Goal: Ask a question

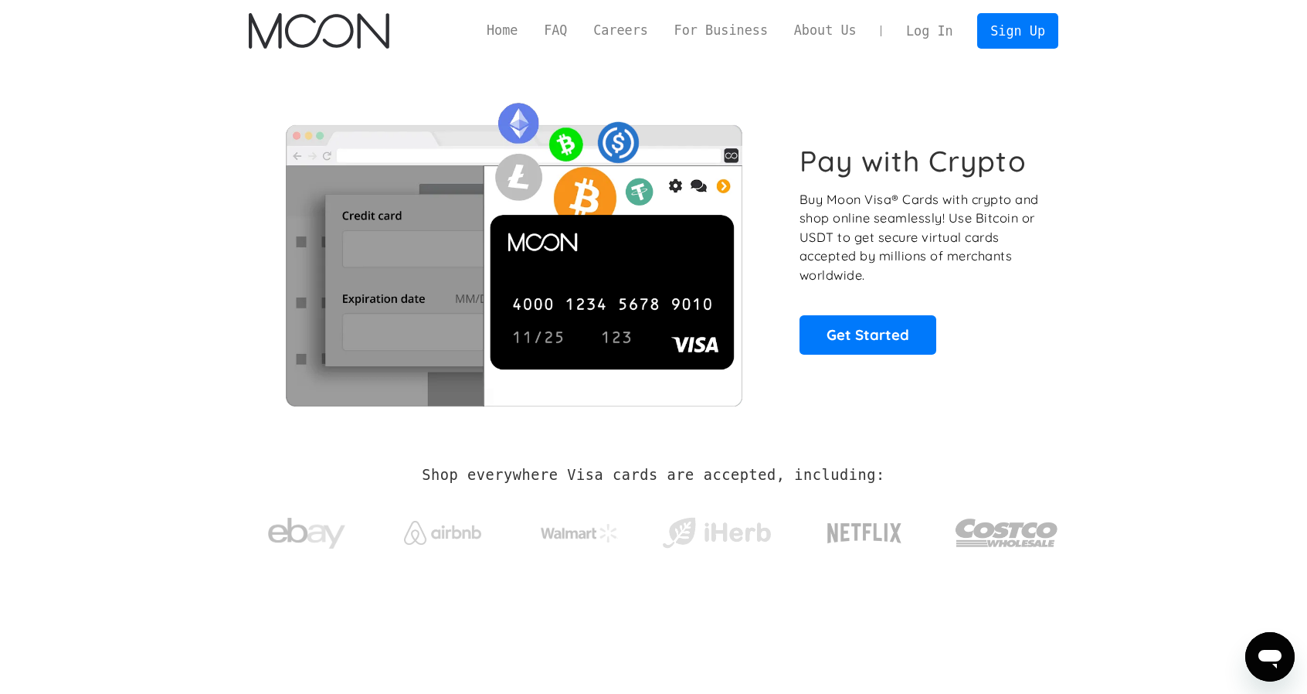
click at [939, 27] on link "Log In" at bounding box center [929, 31] width 73 height 34
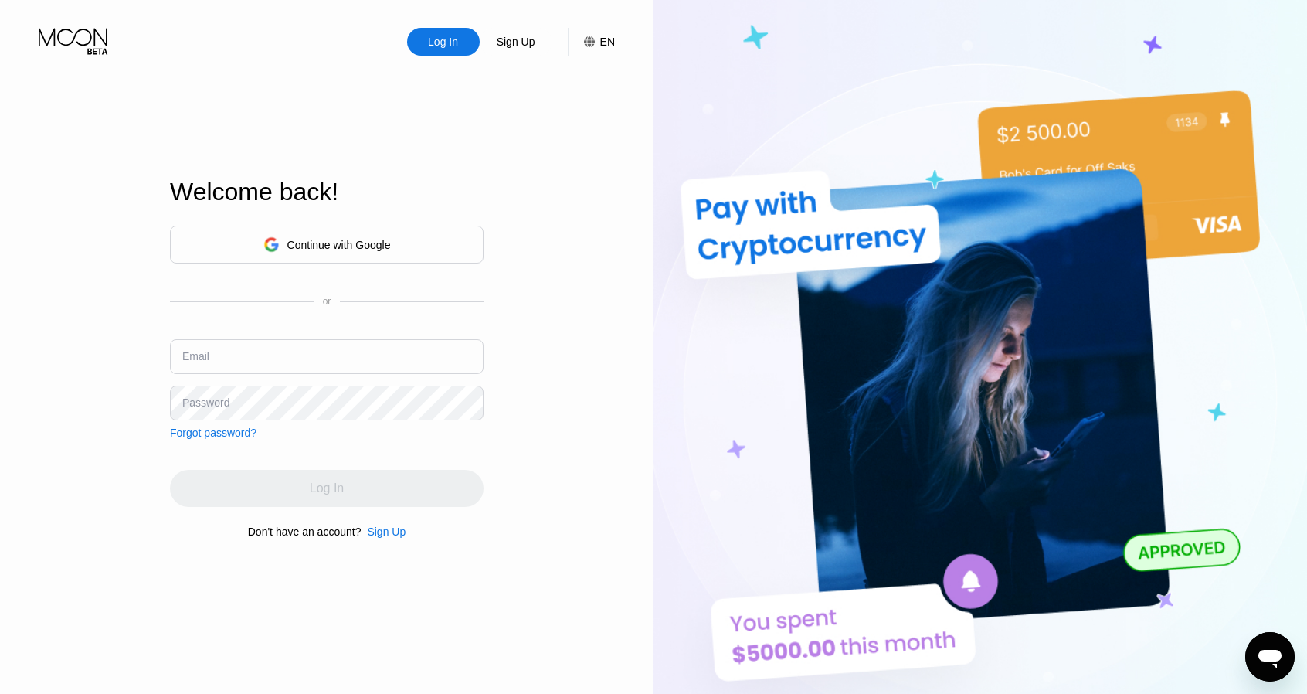
click at [289, 355] on input "text" at bounding box center [327, 356] width 314 height 35
click at [297, 353] on input "text" at bounding box center [327, 356] width 314 height 35
click at [298, 351] on input "text" at bounding box center [327, 356] width 314 height 35
type input "p"
click at [147, 405] on div "Log In Sign Up EN Language English Save Welcome back! Continue with Google or E…" at bounding box center [326, 381] width 653 height 763
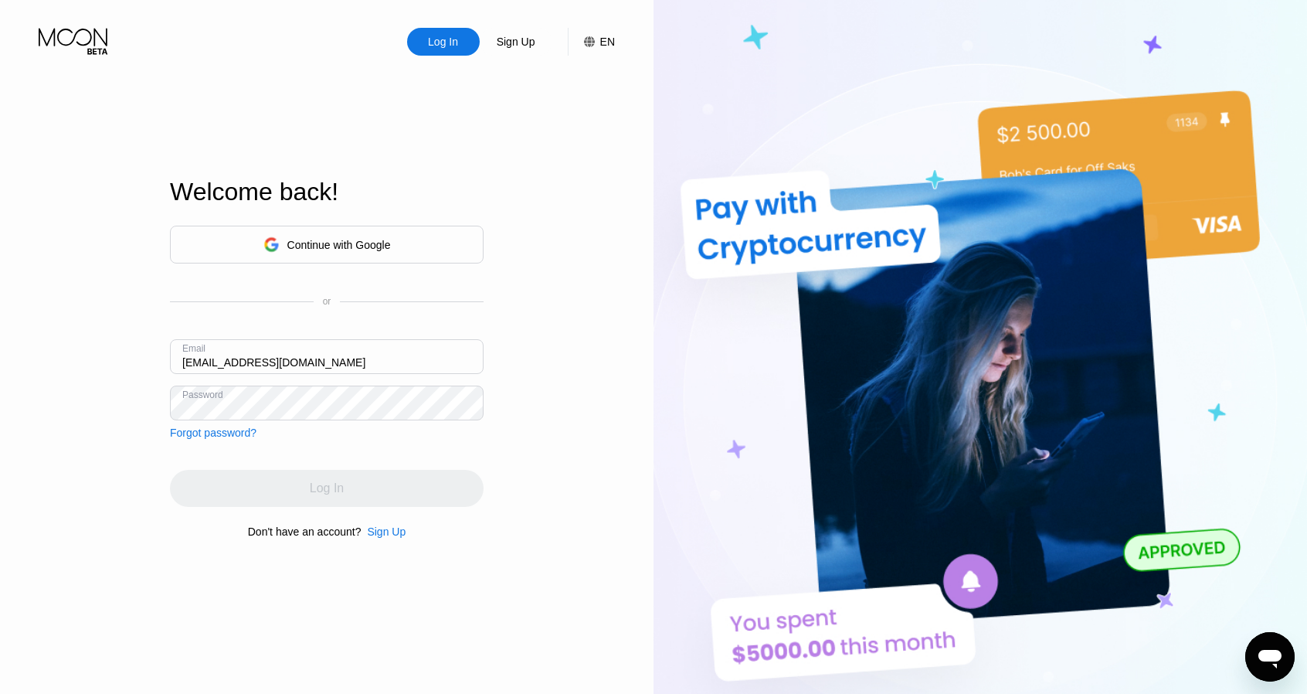
click at [276, 370] on input "pnlaoquit002@outlook.com" at bounding box center [327, 356] width 314 height 35
paste input "lokklij02@outlook.com Tgbrfv01-"
drag, startPoint x: 300, startPoint y: 368, endPoint x: 399, endPoint y: 373, distance: 99.0
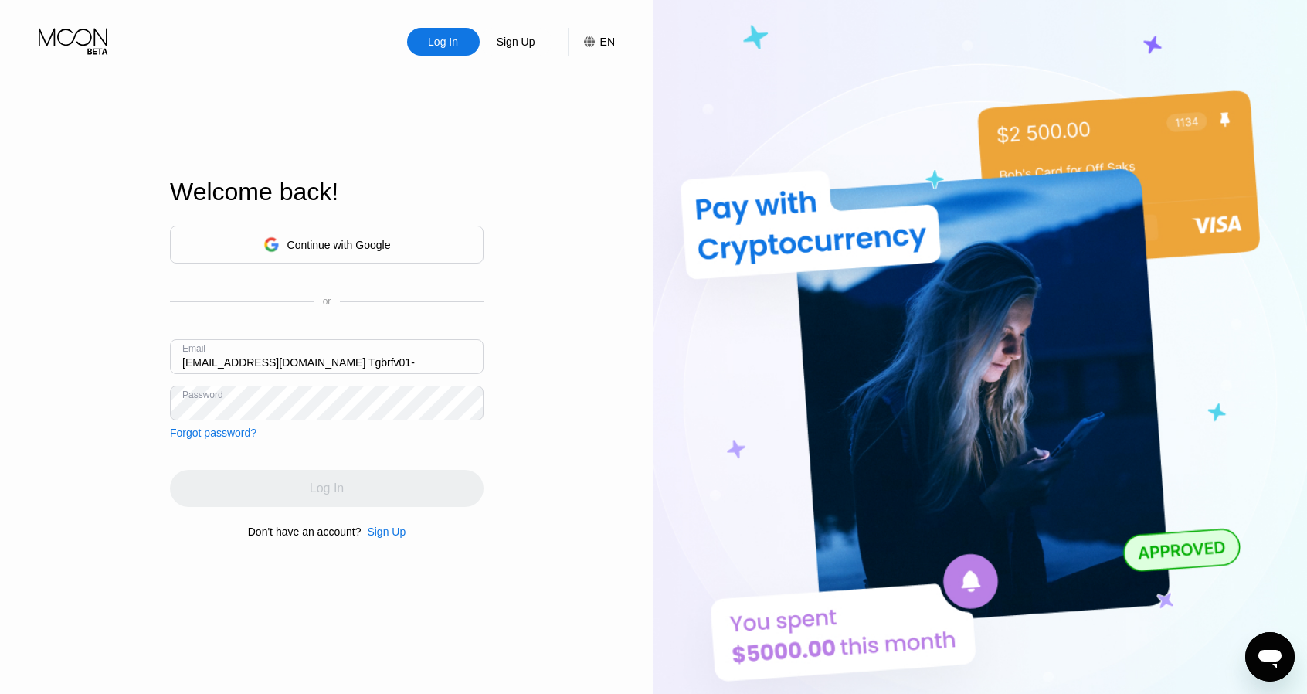
click at [399, 373] on input "plokklij02@outlook.com Tgbrfv01-" at bounding box center [327, 356] width 314 height 35
click at [307, 364] on input "plokklij02@outlook.com Tgbrfv01-" at bounding box center [327, 356] width 314 height 35
click at [338, 362] on input "plokklij02@outlook.com -" at bounding box center [327, 356] width 314 height 35
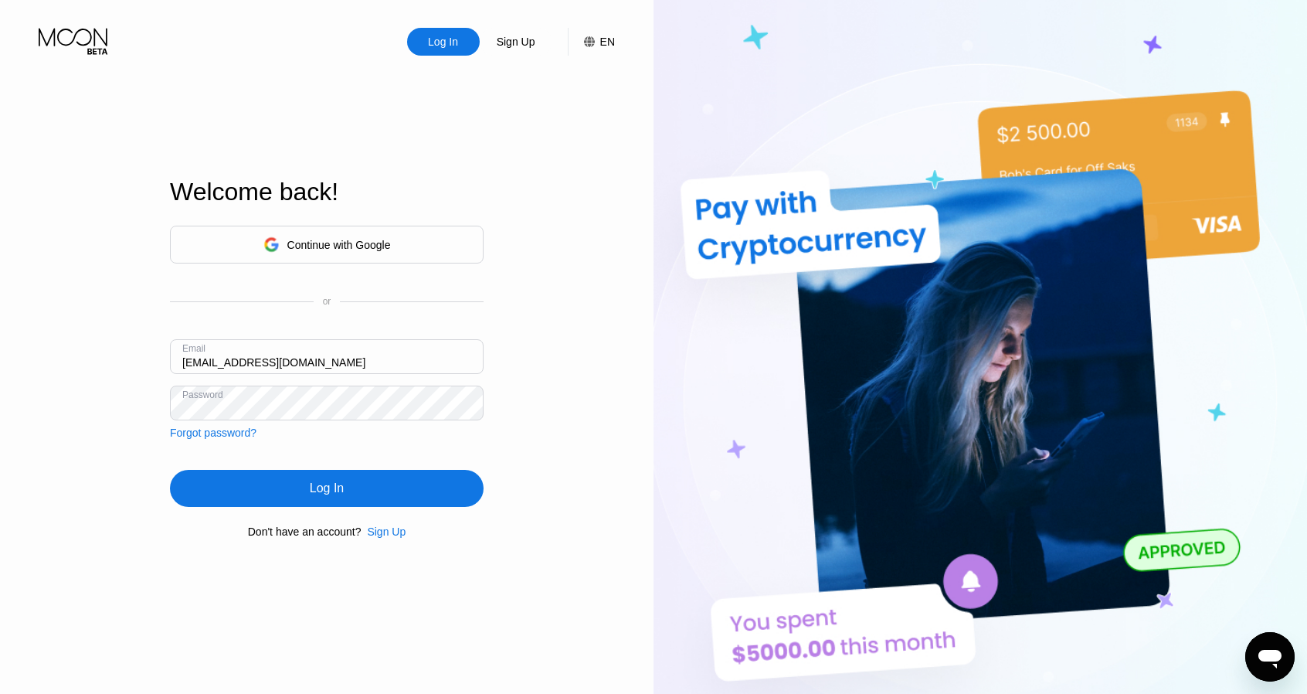
type input "plokklij02@outlook.com"
click at [339, 494] on div "Log In" at bounding box center [327, 487] width 34 height 15
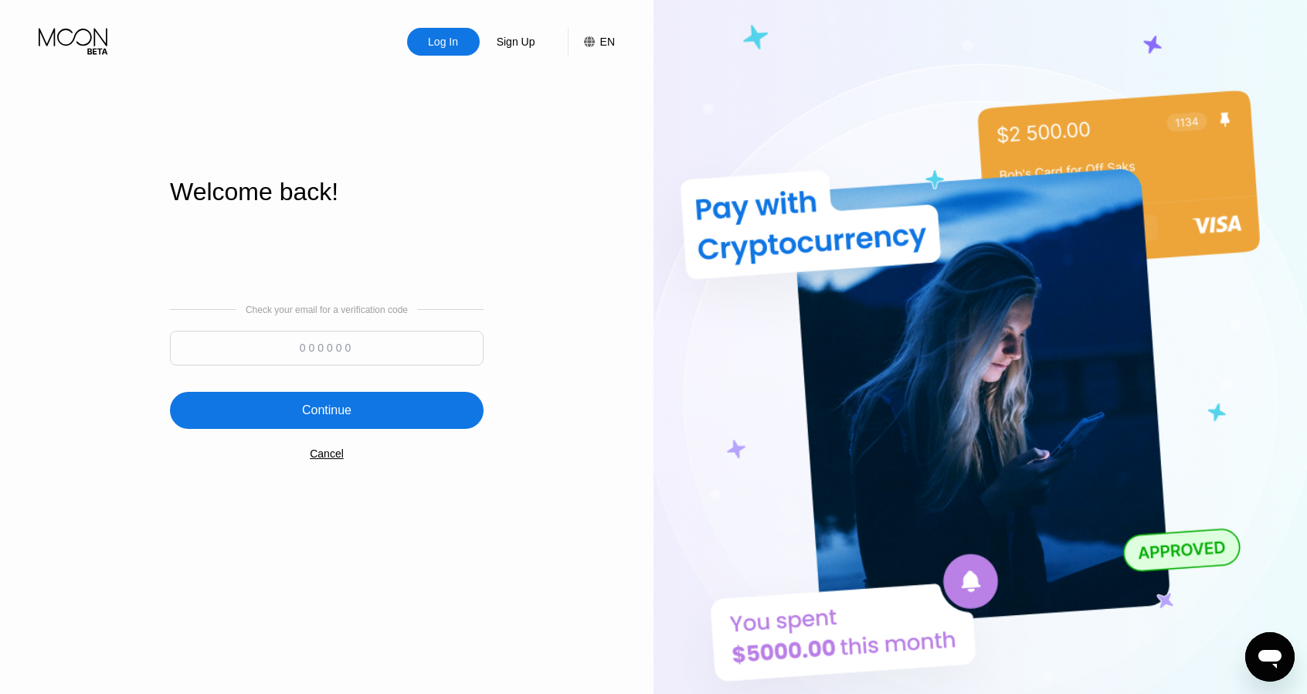
click at [339, 460] on div "Cancel" at bounding box center [327, 453] width 34 height 12
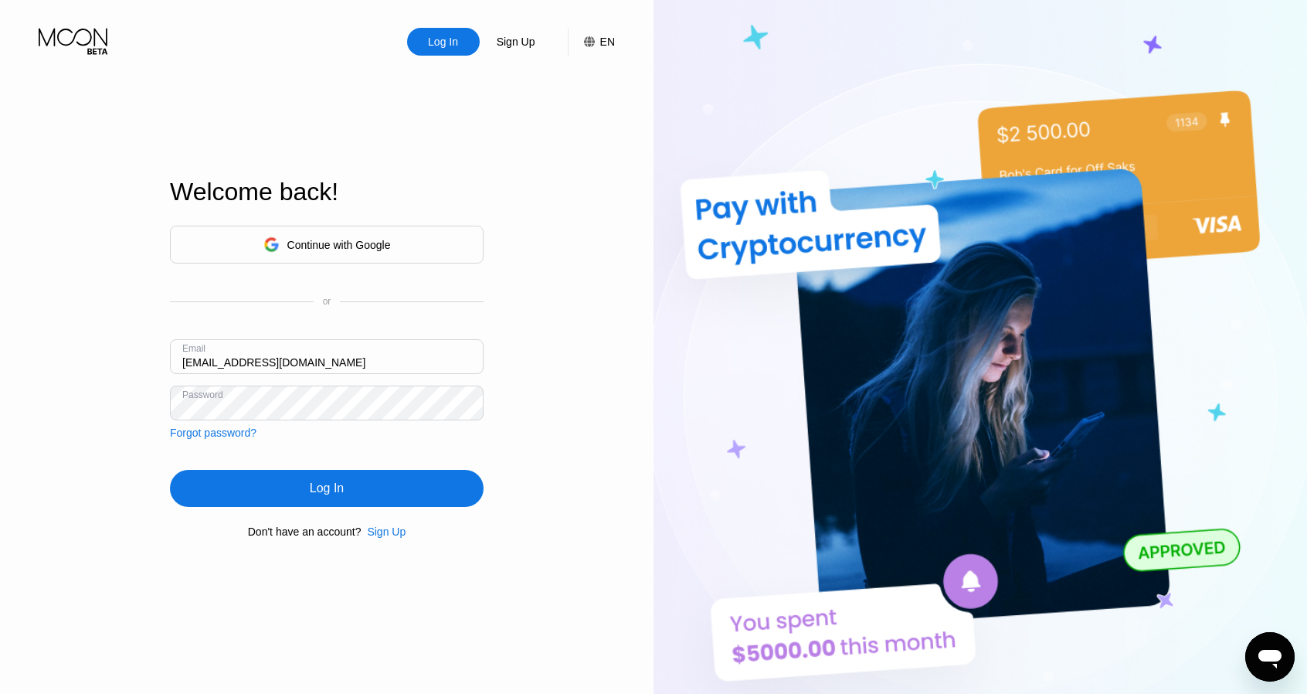
click at [348, 372] on input "plokklij02@outlook.com" at bounding box center [327, 356] width 314 height 35
drag, startPoint x: 380, startPoint y: 365, endPoint x: 12, endPoint y: 359, distance: 367.7
click at [12, 359] on div "Log In Sign Up EN Language English Save Welcome back! Continue with Google or E…" at bounding box center [326, 381] width 653 height 763
type input "pnlaoquit002@outlook.com"
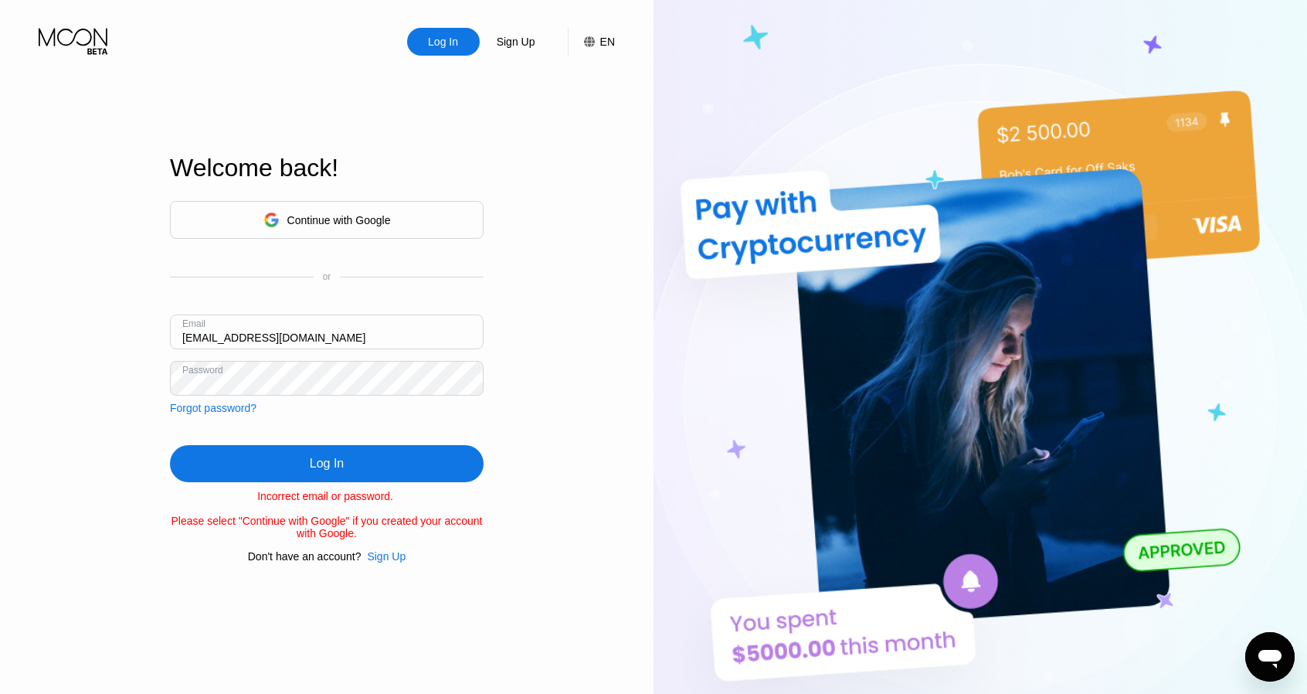
click at [228, 404] on div "Forgot password?" at bounding box center [213, 408] width 86 height 12
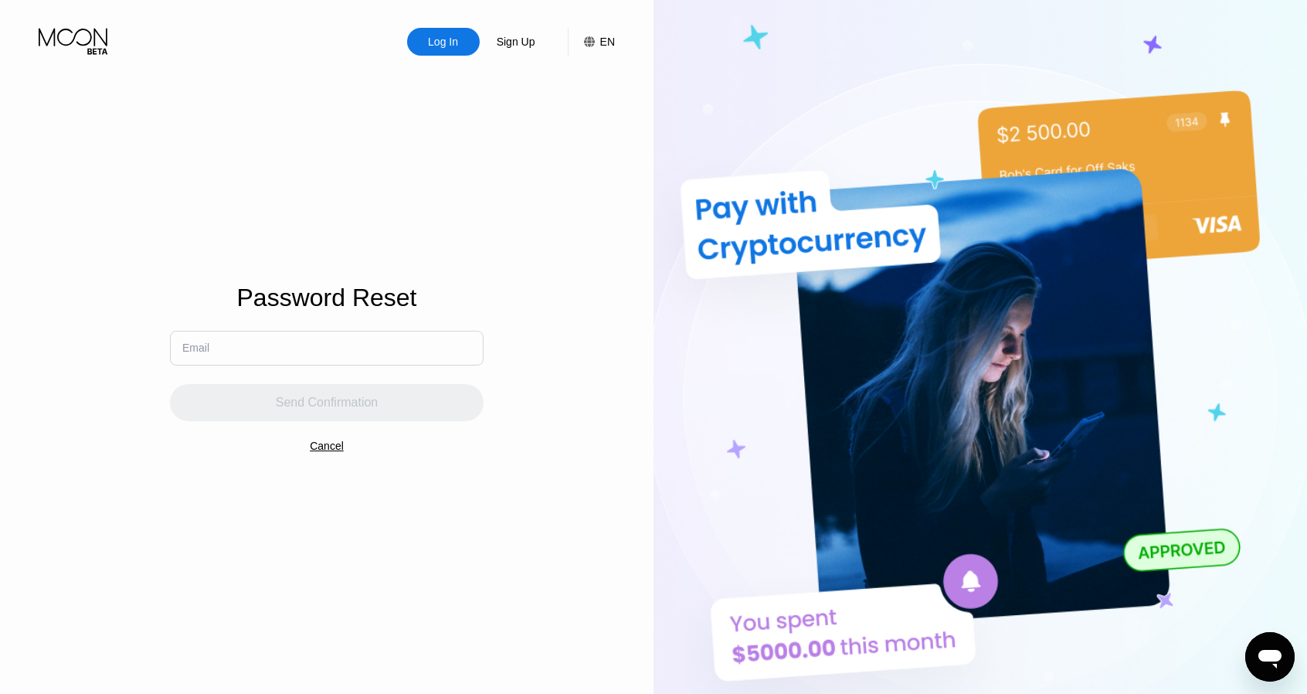
click at [253, 351] on input "text" at bounding box center [327, 348] width 314 height 35
click at [300, 368] on div "Send Confirmation" at bounding box center [327, 393] width 314 height 56
click at [307, 350] on input "text" at bounding box center [327, 348] width 314 height 35
paste input "pnlaoquit002@outlook.com"
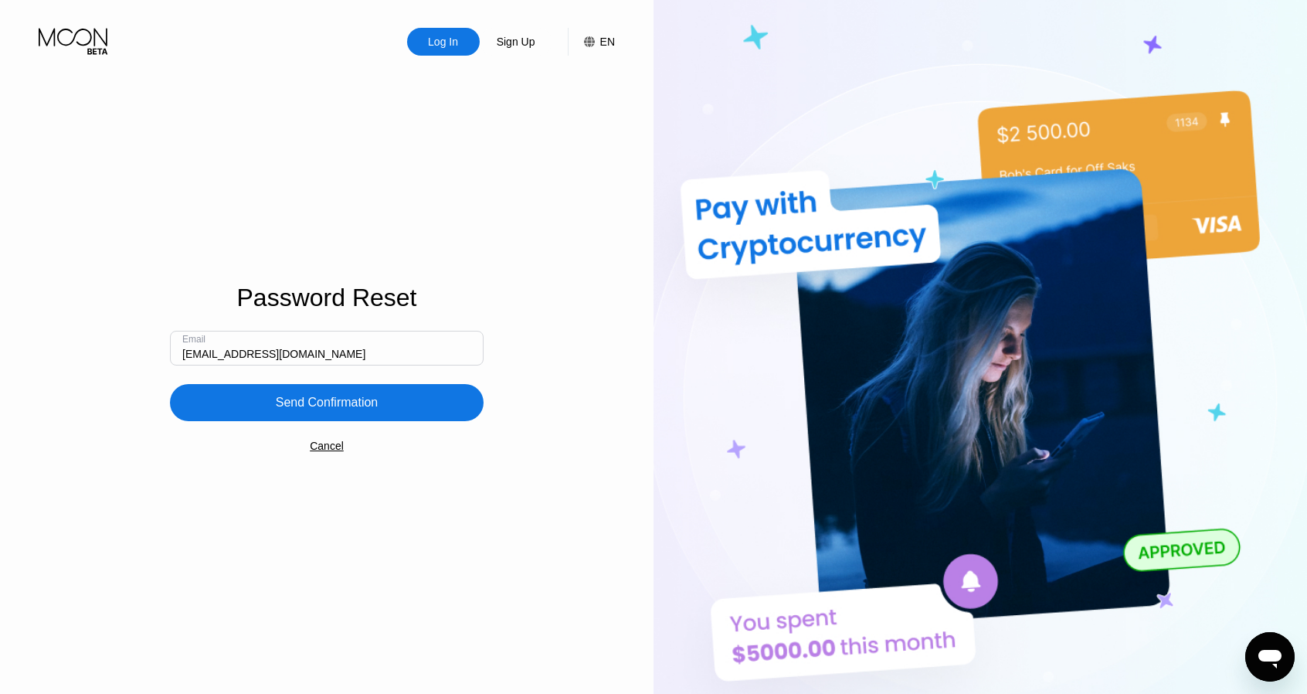
type input "pnlaoquit002@outlook.com"
click at [318, 410] on div "Send Confirmation" at bounding box center [327, 402] width 103 height 15
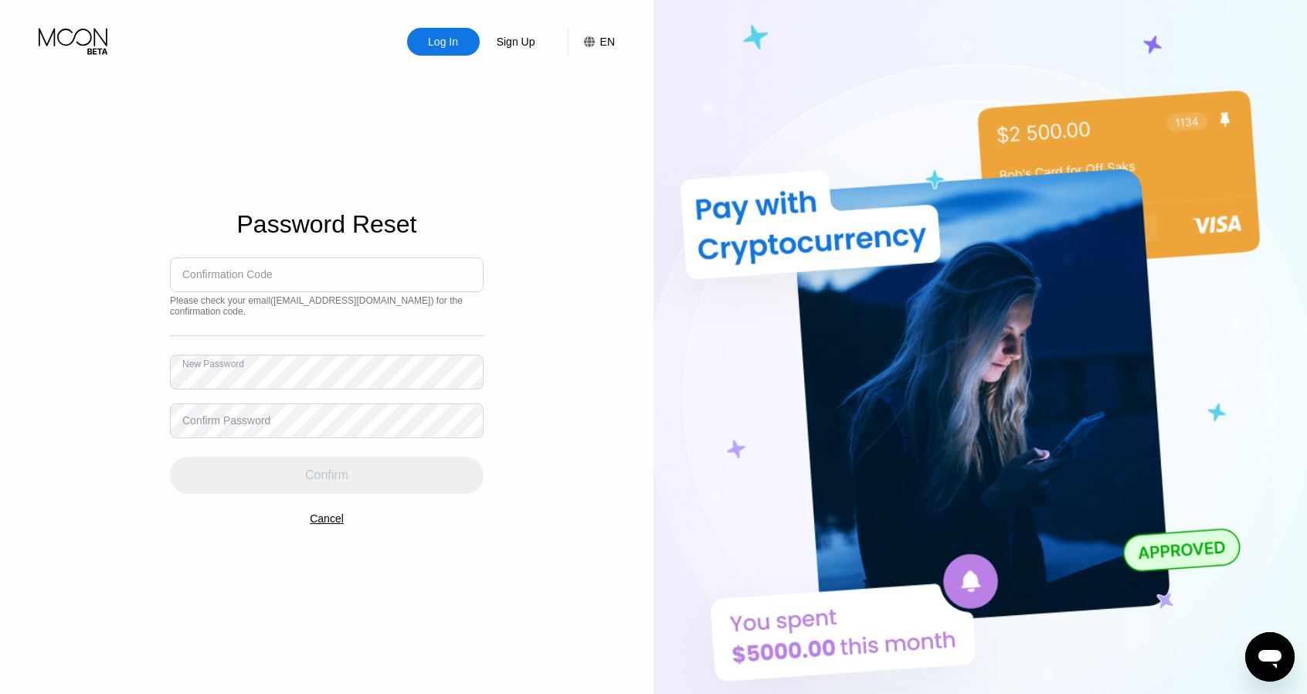
type input "002"
click at [0, 365] on div "Log In Sign Up EN Language English Save Password Reset Confirmation Code 002 Pl…" at bounding box center [326, 381] width 653 height 763
click at [202, 420] on div "Confirm Password" at bounding box center [226, 420] width 88 height 12
click at [230, 418] on div "Confirm Password" at bounding box center [226, 420] width 88 height 12
click at [213, 426] on div "Confirm Password" at bounding box center [226, 420] width 88 height 12
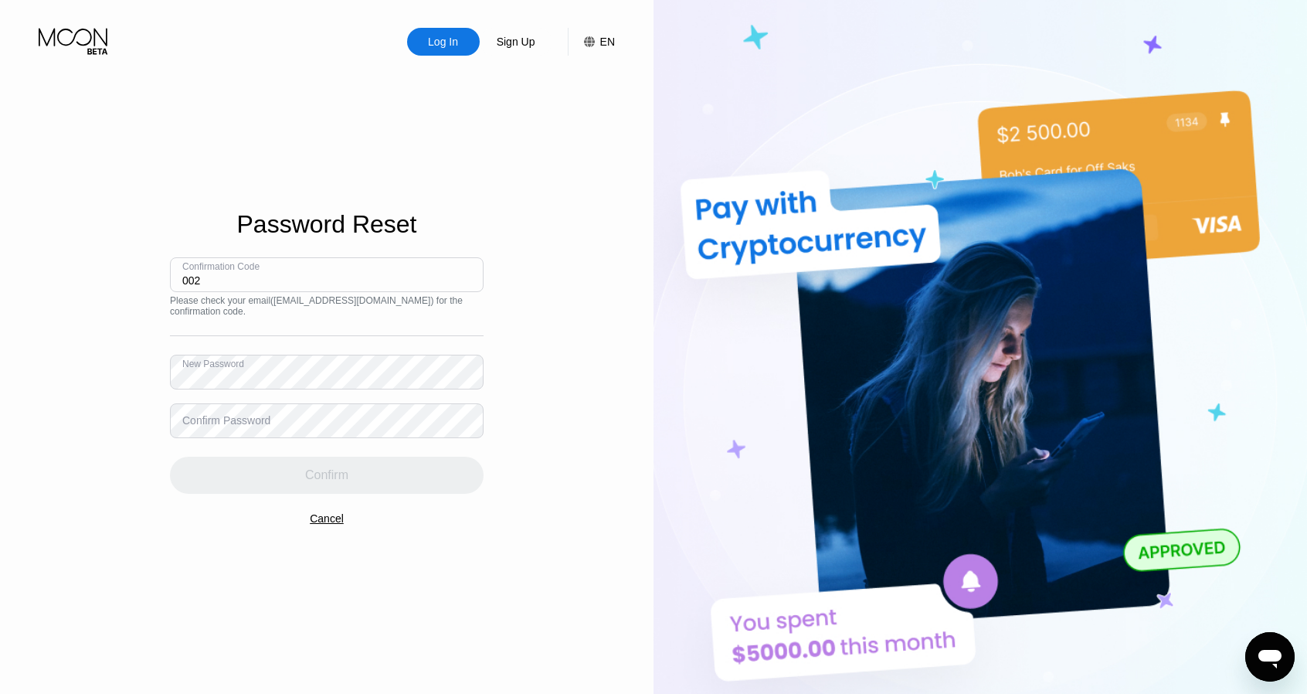
click at [225, 424] on div "Confirm Password" at bounding box center [226, 420] width 88 height 12
click at [232, 390] on div "Confirmation Code 002 Please check your email ( pnlaoquit002@outlook.com ) for …" at bounding box center [327, 375] width 314 height 236
click at [230, 281] on input "002" at bounding box center [327, 274] width 314 height 35
drag, startPoint x: 263, startPoint y: 273, endPoint x: 97, endPoint y: 260, distance: 165.7
click at [97, 260] on div "Log In Sign Up EN Language English Save Password Reset Confirmation Code 002 Pl…" at bounding box center [326, 381] width 653 height 763
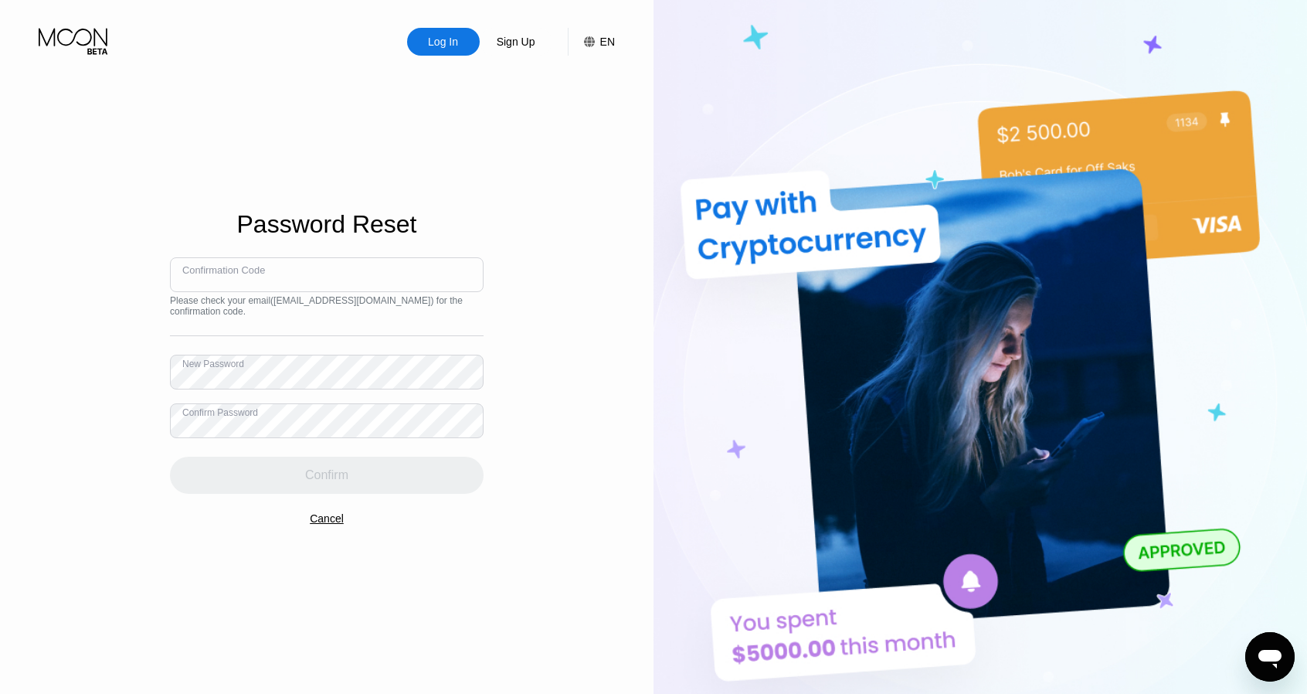
click at [280, 279] on input at bounding box center [327, 274] width 314 height 35
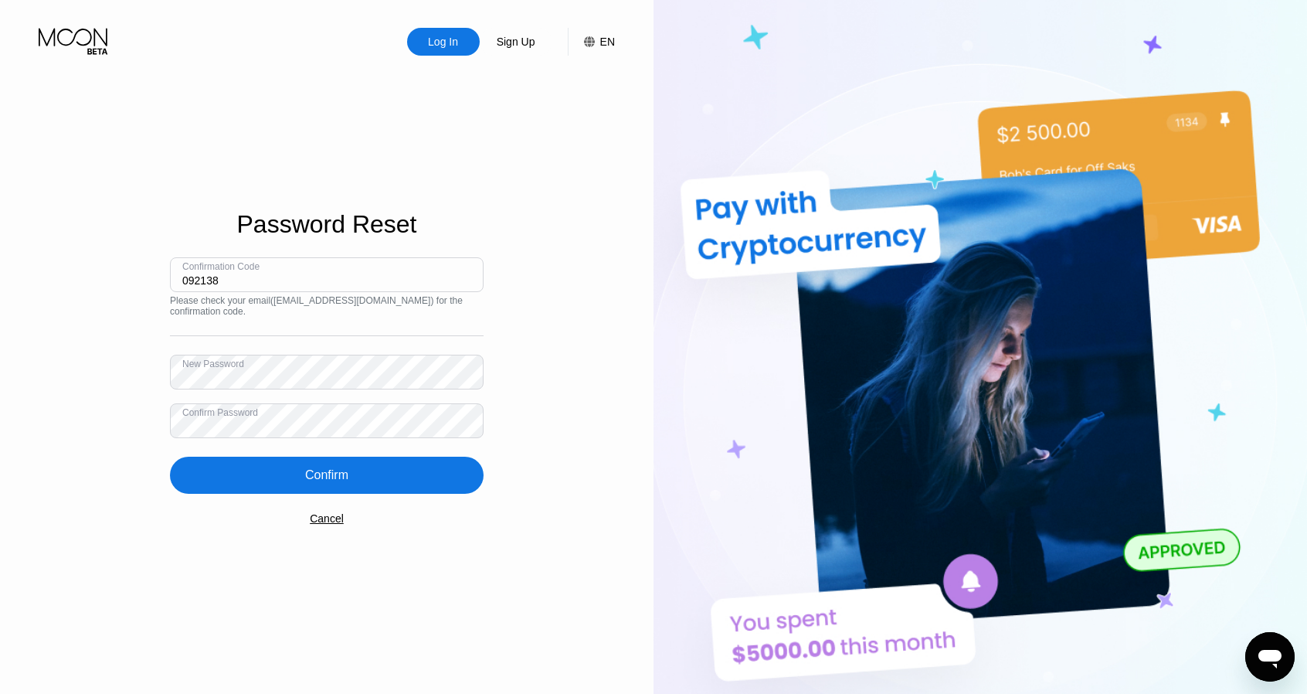
type input "092138"
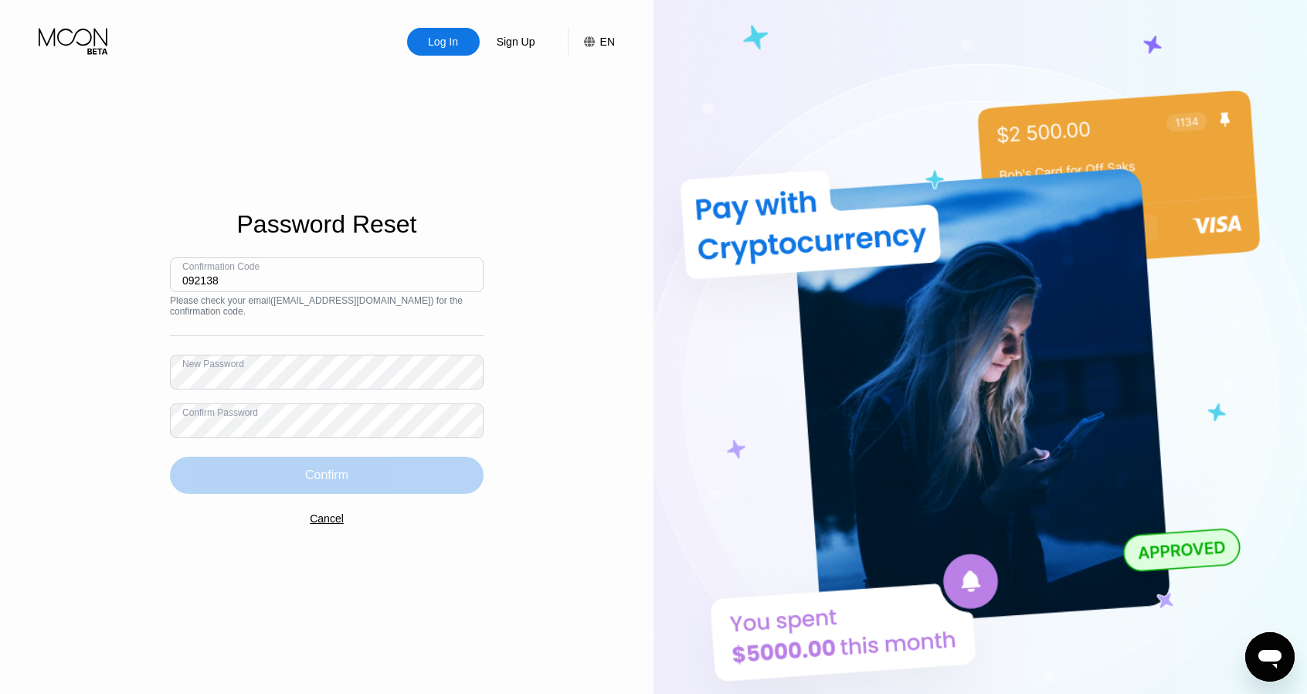
click at [372, 464] on div "Confirm" at bounding box center [327, 474] width 314 height 37
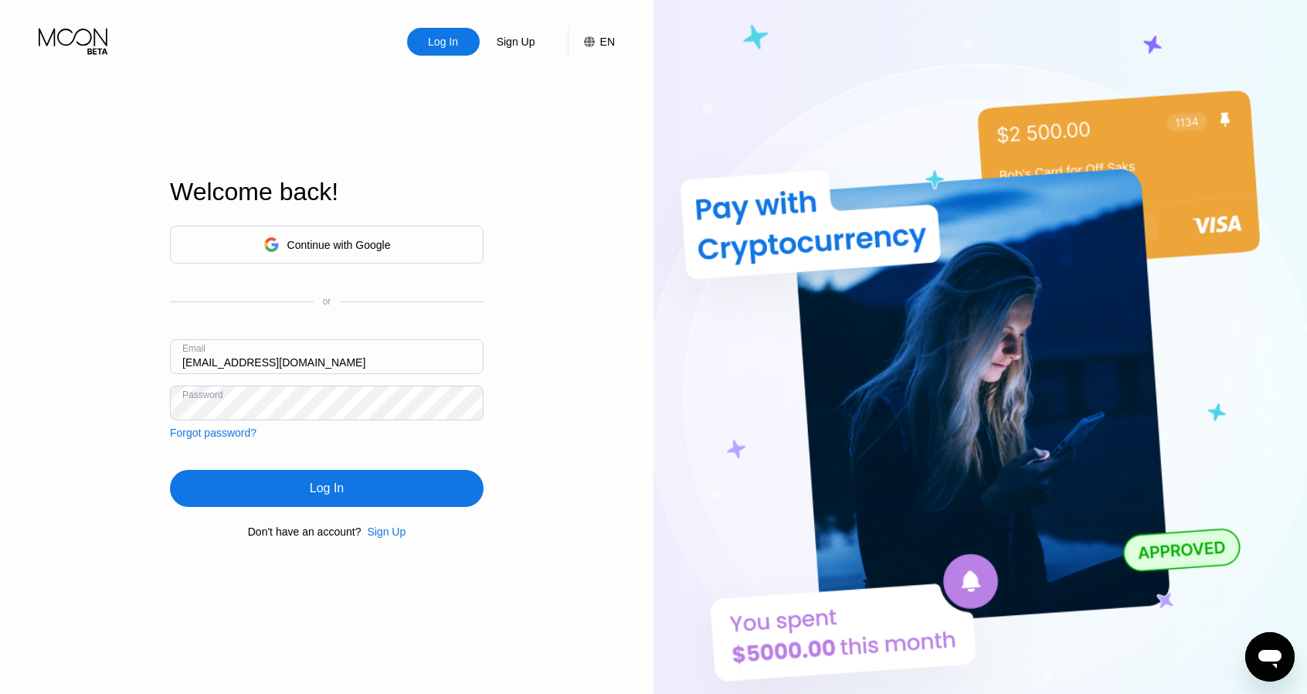
click at [344, 365] on input "pnlaoquit002@outlook.com" at bounding box center [327, 356] width 314 height 35
click at [335, 480] on div "Log In" at bounding box center [327, 488] width 314 height 37
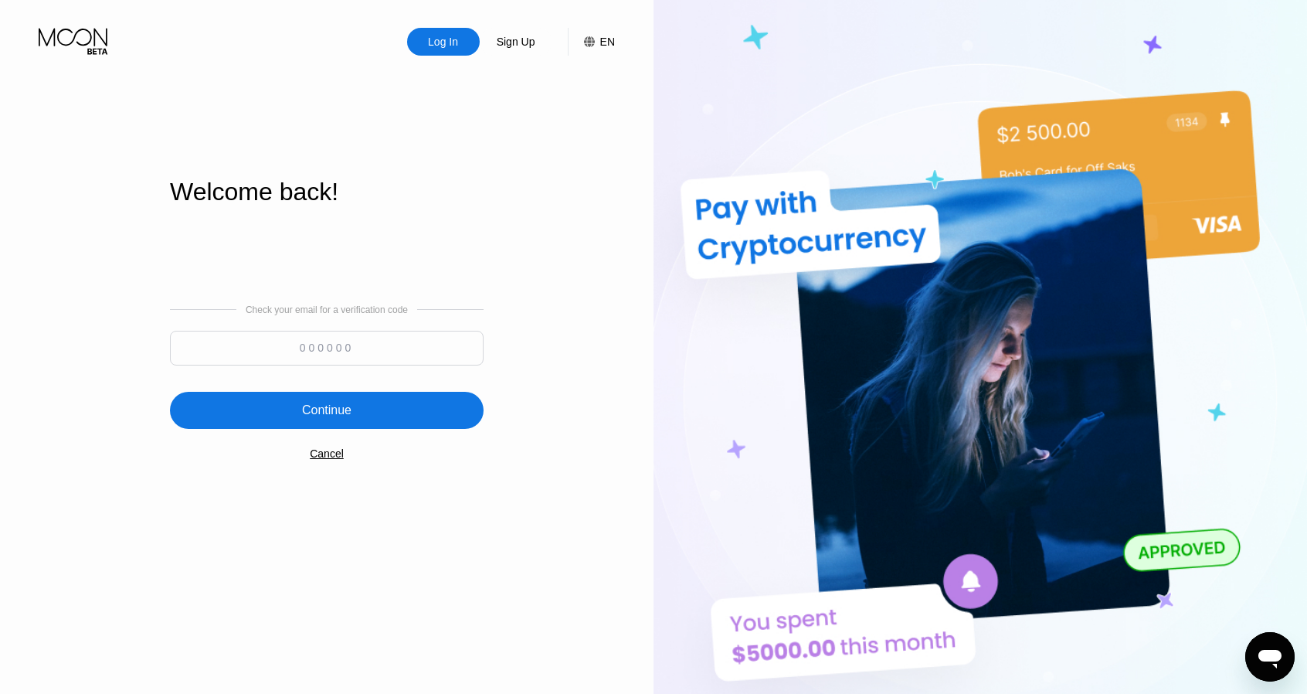
click at [344, 345] on input at bounding box center [327, 348] width 314 height 35
click at [357, 351] on input at bounding box center [327, 348] width 314 height 35
type input "898633"
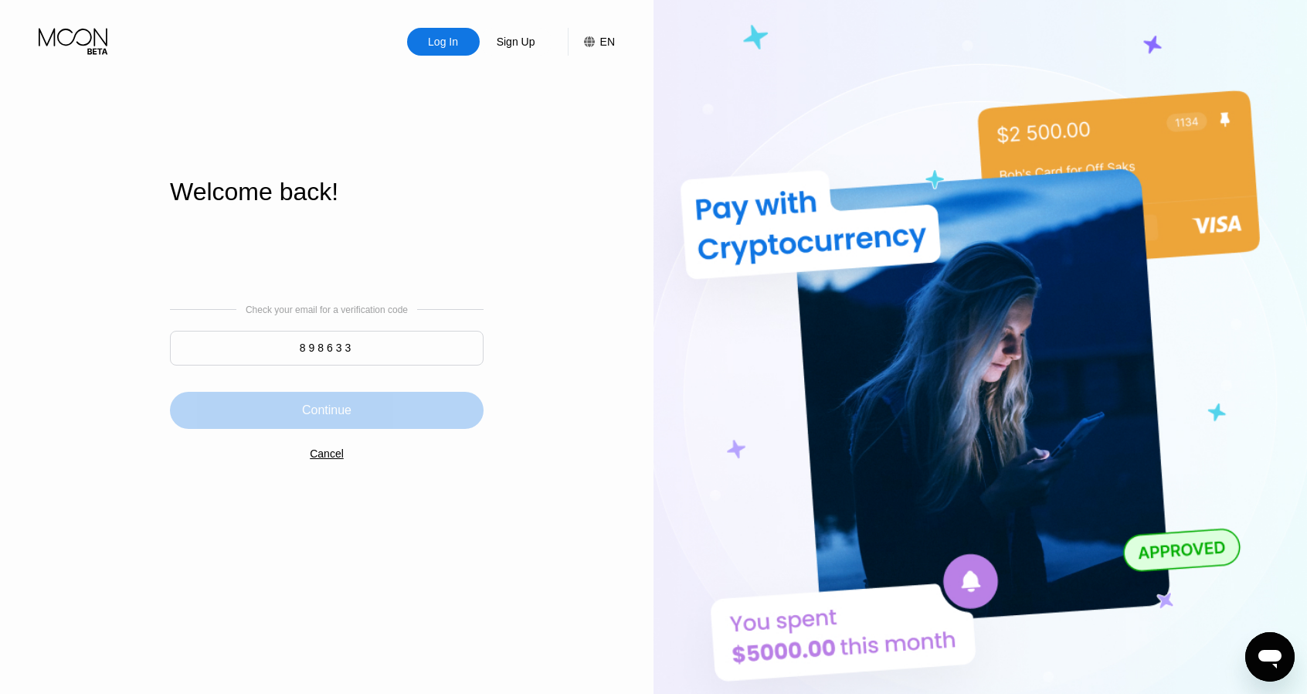
click at [321, 404] on div "Continue" at bounding box center [326, 409] width 49 height 15
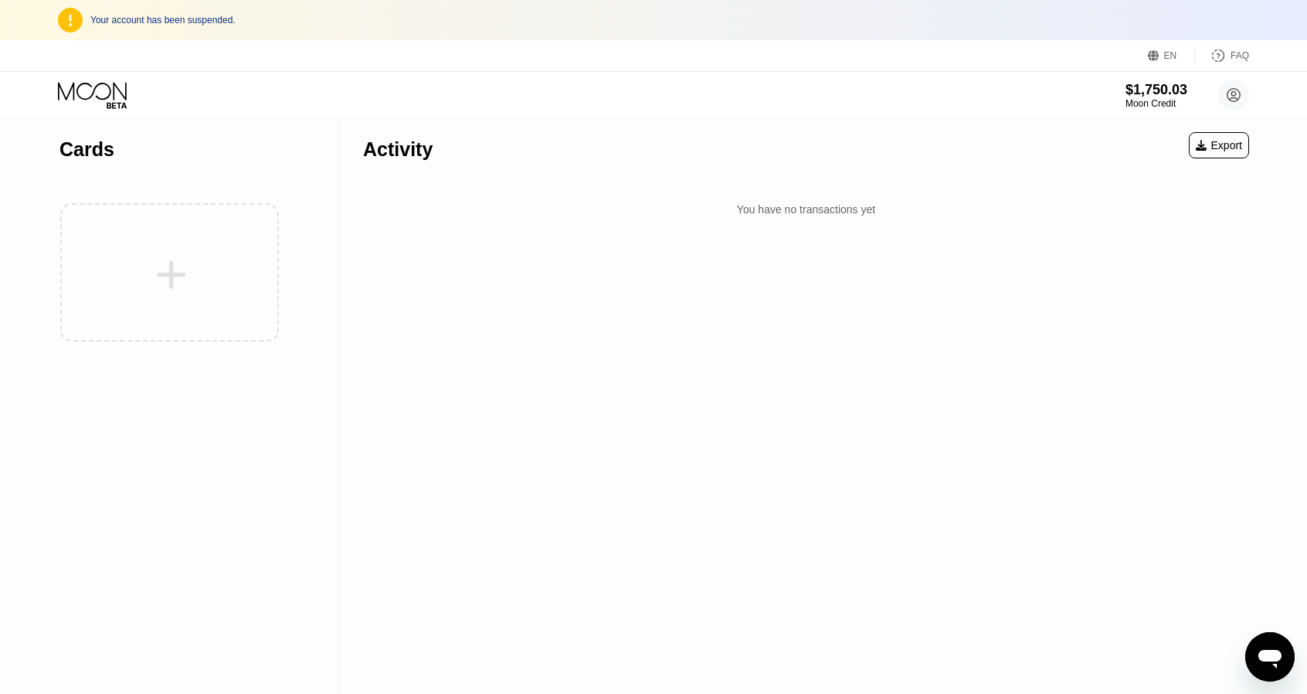
click at [128, 280] on div at bounding box center [169, 272] width 220 height 169
click at [184, 263] on div at bounding box center [169, 272] width 220 height 169
click at [164, 277] on div at bounding box center [169, 272] width 220 height 169
click at [1263, 642] on div "打开消息传送窗口" at bounding box center [1269, 656] width 46 height 46
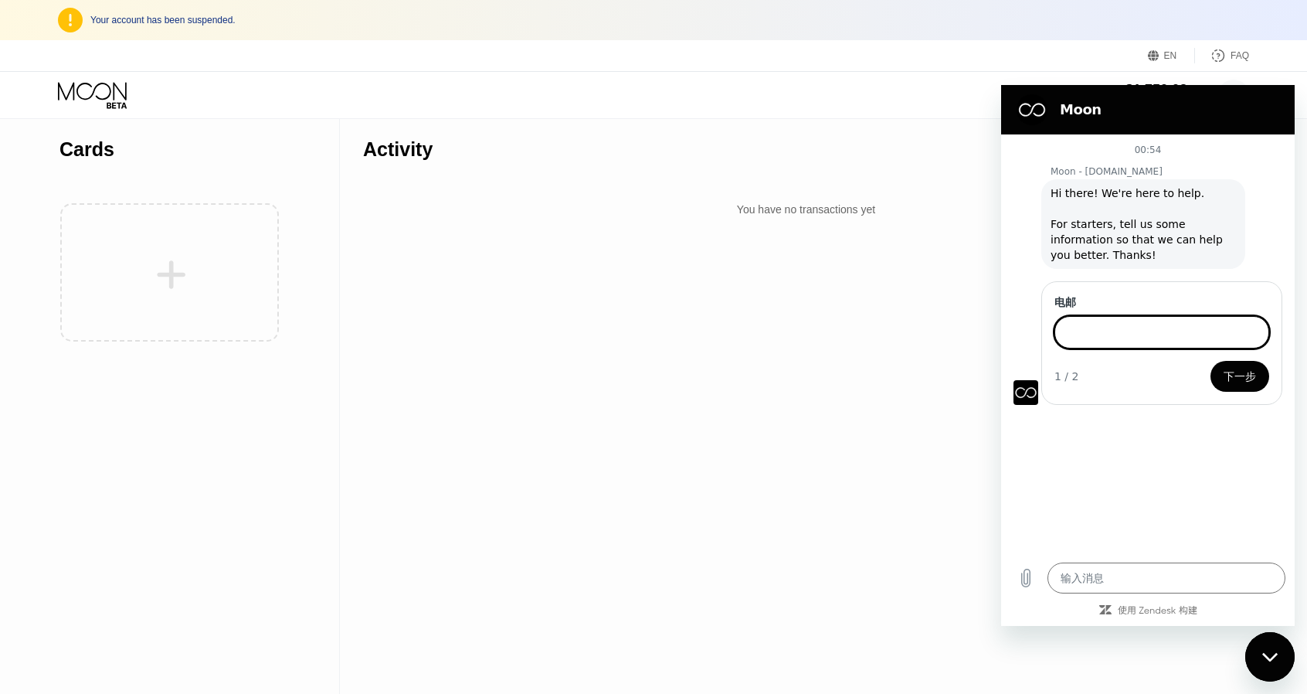
click at [141, 265] on div at bounding box center [169, 272] width 220 height 169
click at [184, 272] on div at bounding box center [169, 272] width 220 height 169
click at [1268, 659] on icon "关闭消息传送窗口" at bounding box center [1268, 656] width 15 height 8
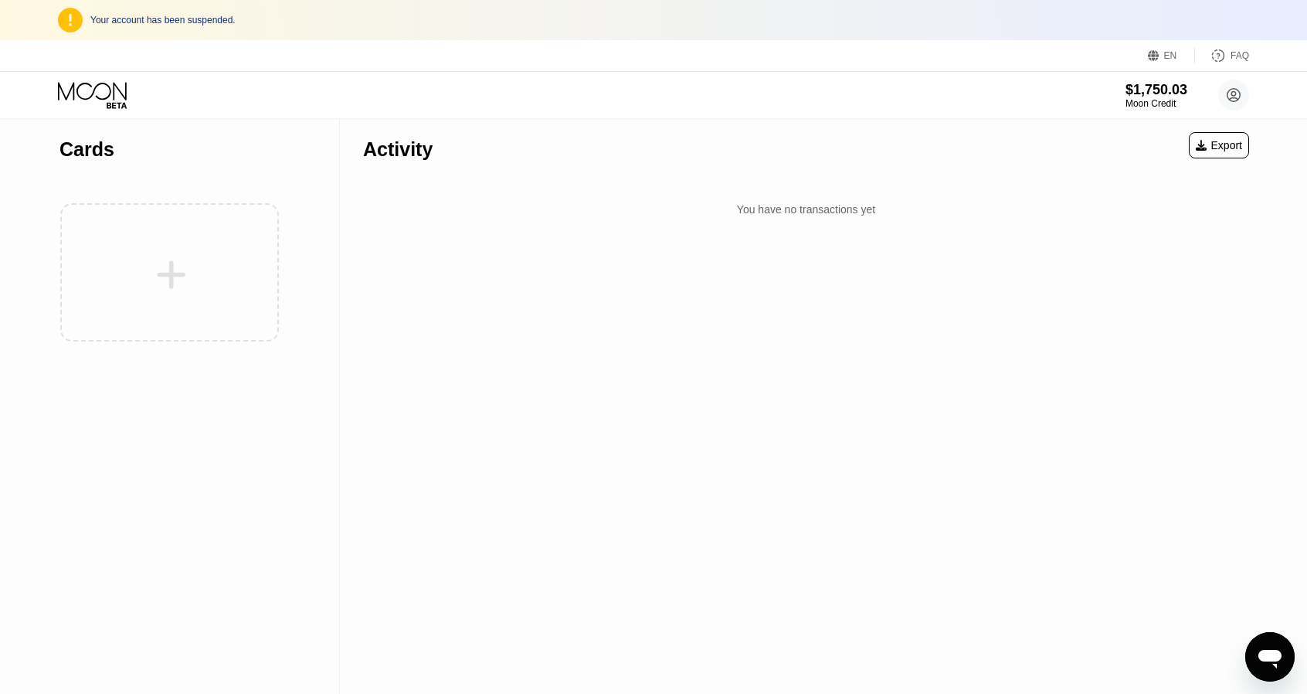
click at [245, 527] on div "Cards" at bounding box center [170, 405] width 340 height 575
click at [1231, 98] on circle at bounding box center [1233, 95] width 31 height 31
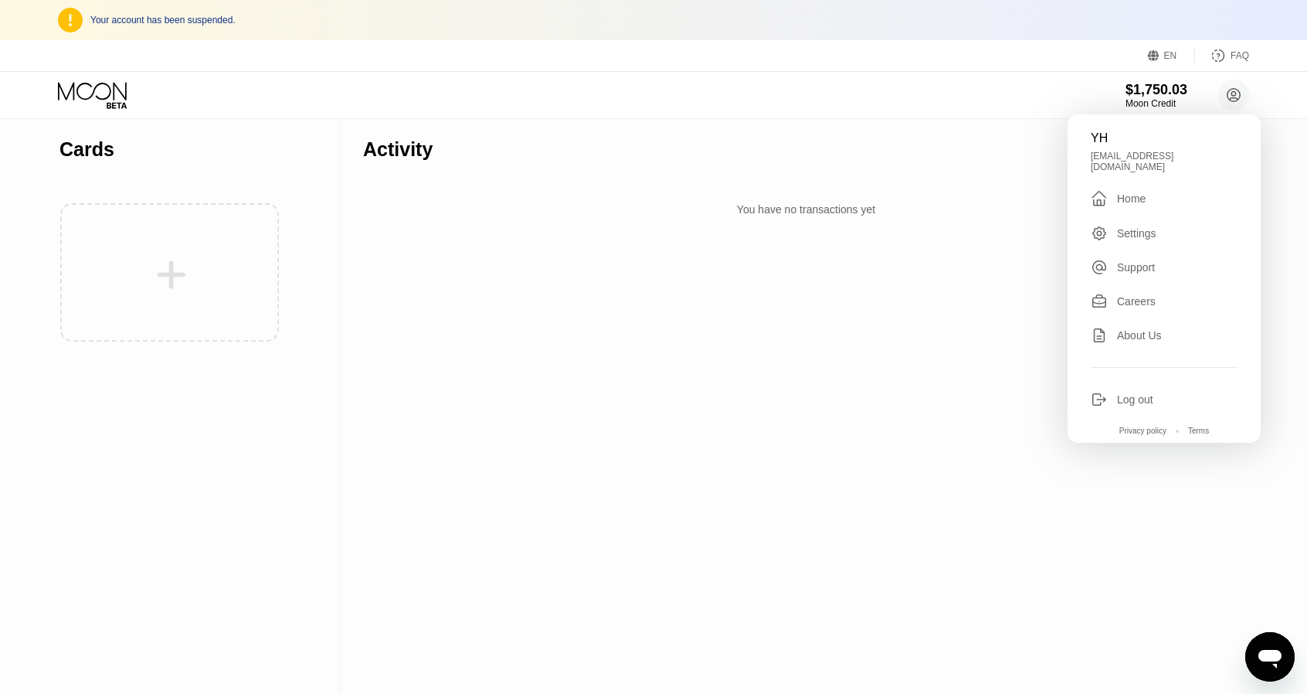
click at [1138, 227] on div "Settings" at bounding box center [1136, 233] width 39 height 12
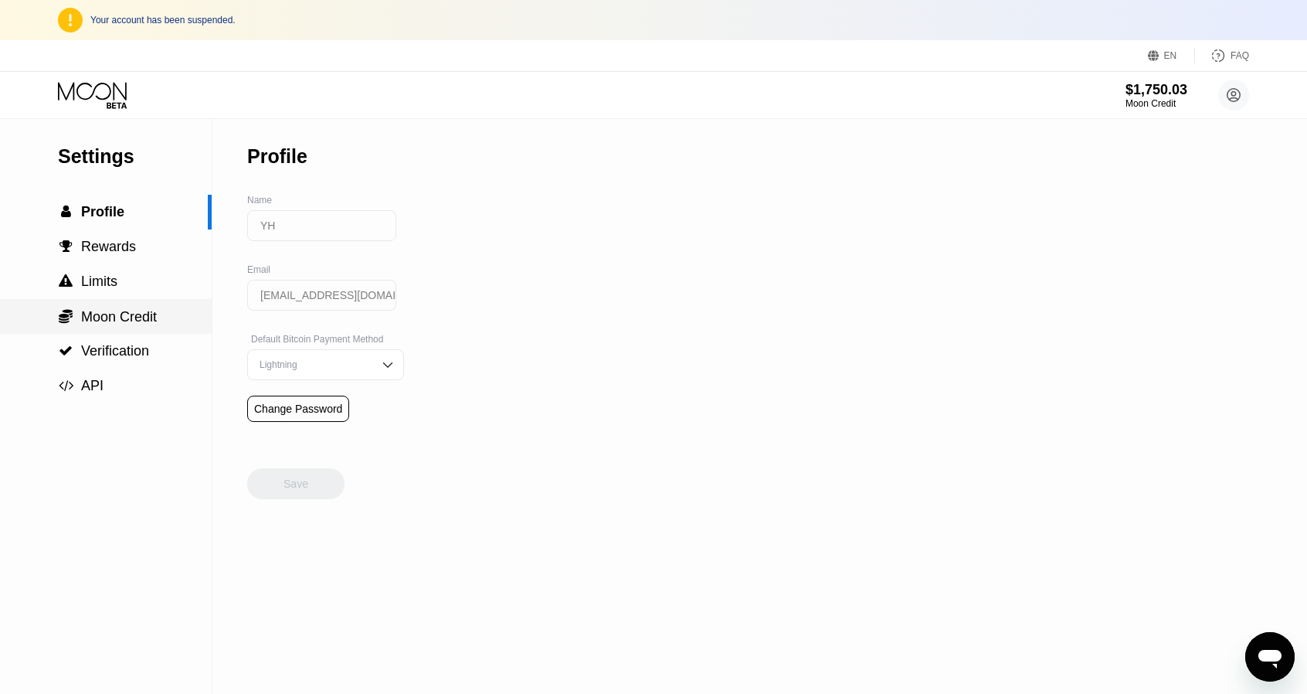
click at [136, 324] on span "Moon Credit" at bounding box center [119, 316] width 76 height 15
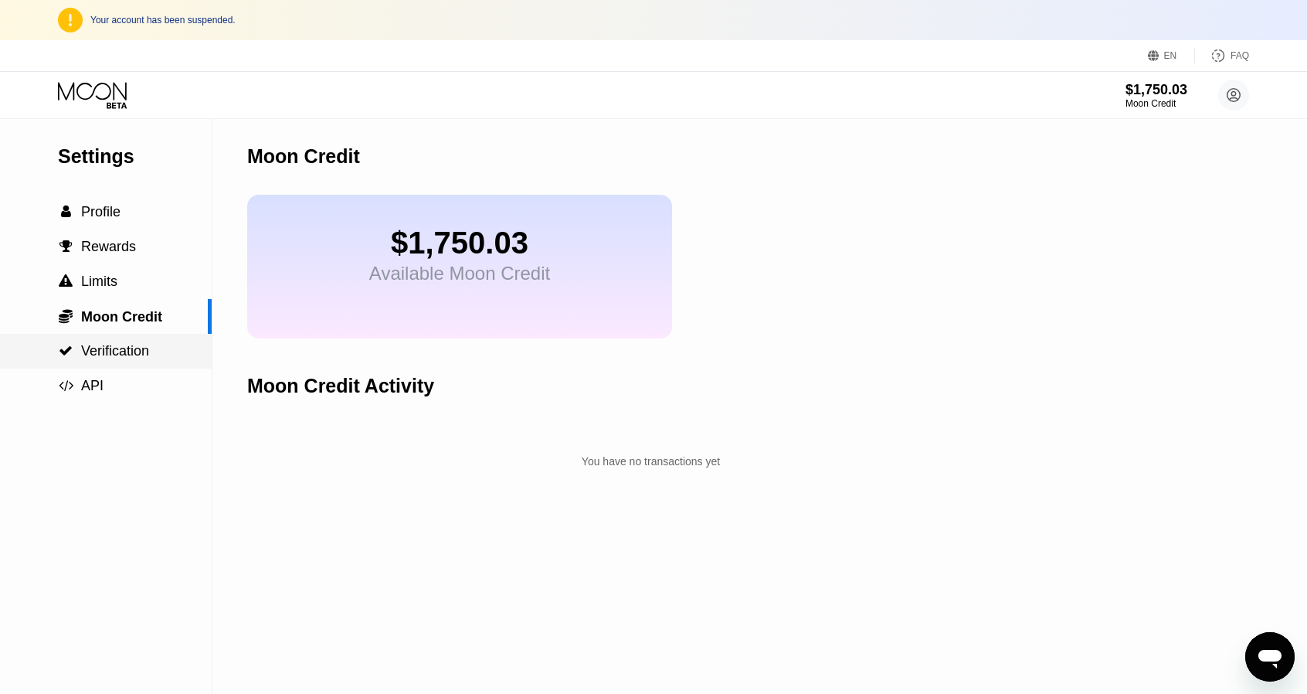
click at [117, 351] on span "Verification" at bounding box center [115, 350] width 68 height 15
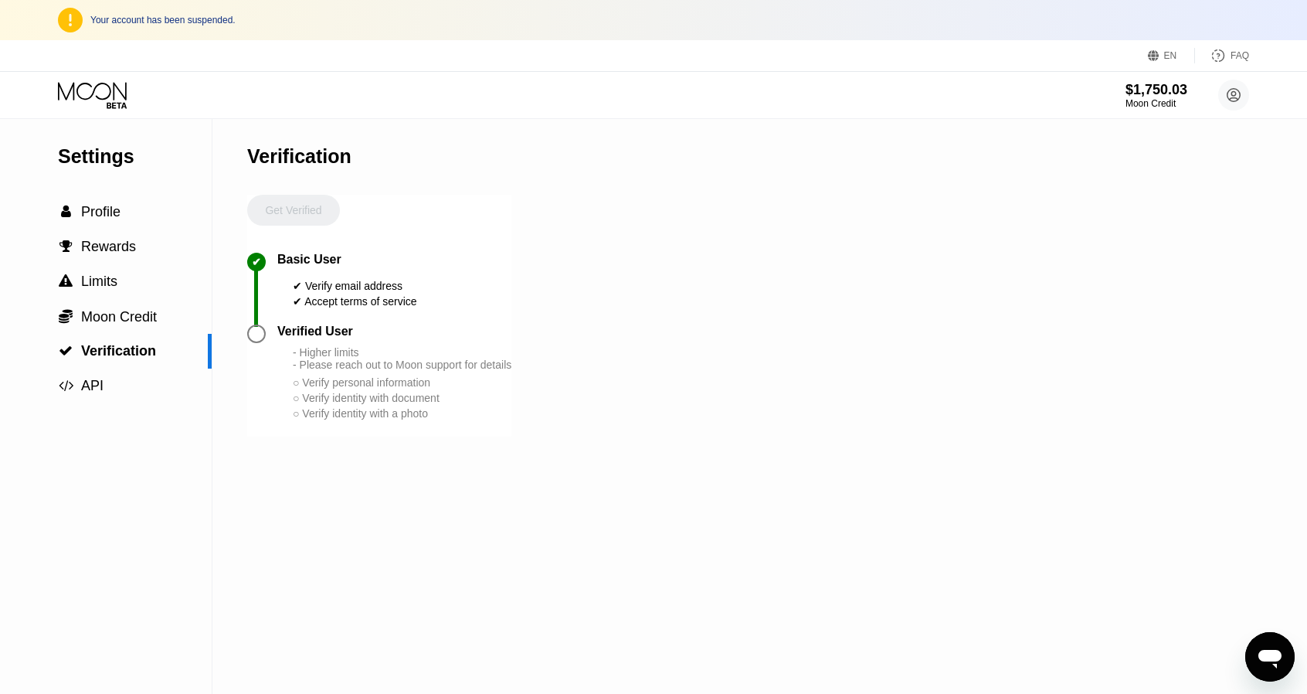
drag, startPoint x: 279, startPoint y: 234, endPoint x: 292, endPoint y: 222, distance: 17.5
click at [280, 234] on div "Get Verified" at bounding box center [293, 224] width 93 height 58
click at [298, 215] on div "Get Verified" at bounding box center [293, 224] width 93 height 58
click at [1226, 90] on circle at bounding box center [1233, 95] width 31 height 31
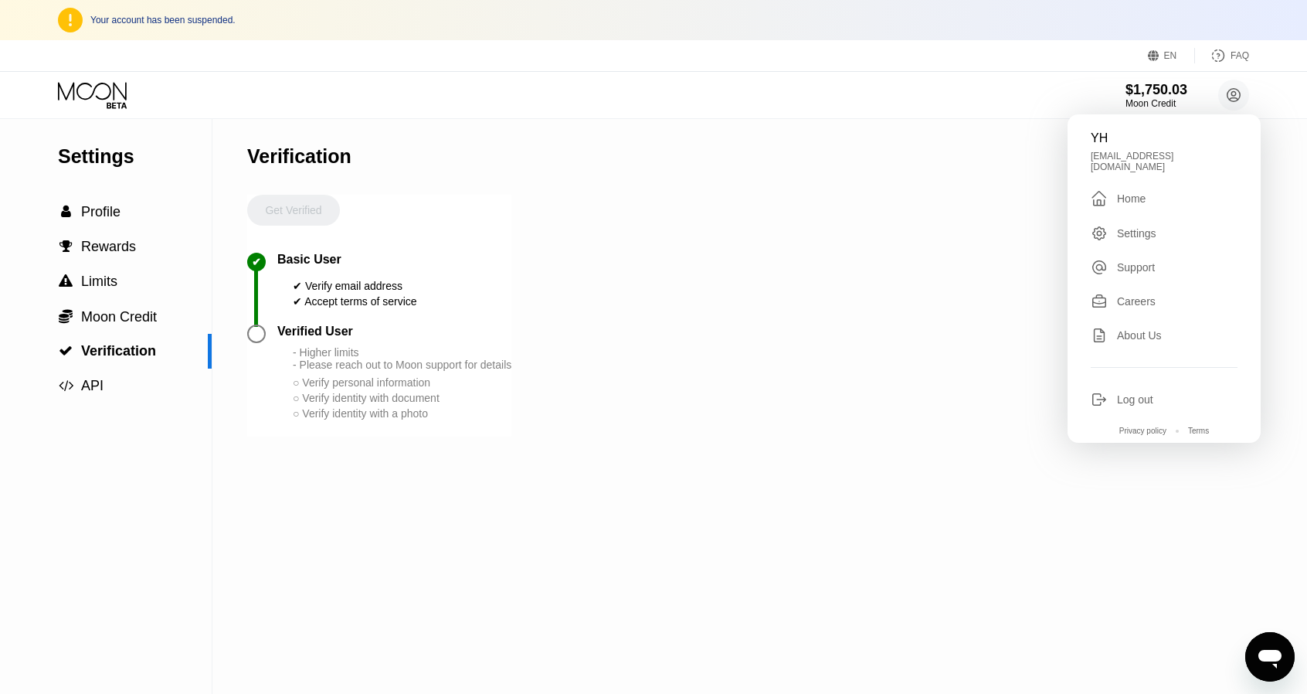
click at [1151, 261] on div "Support" at bounding box center [1136, 267] width 38 height 12
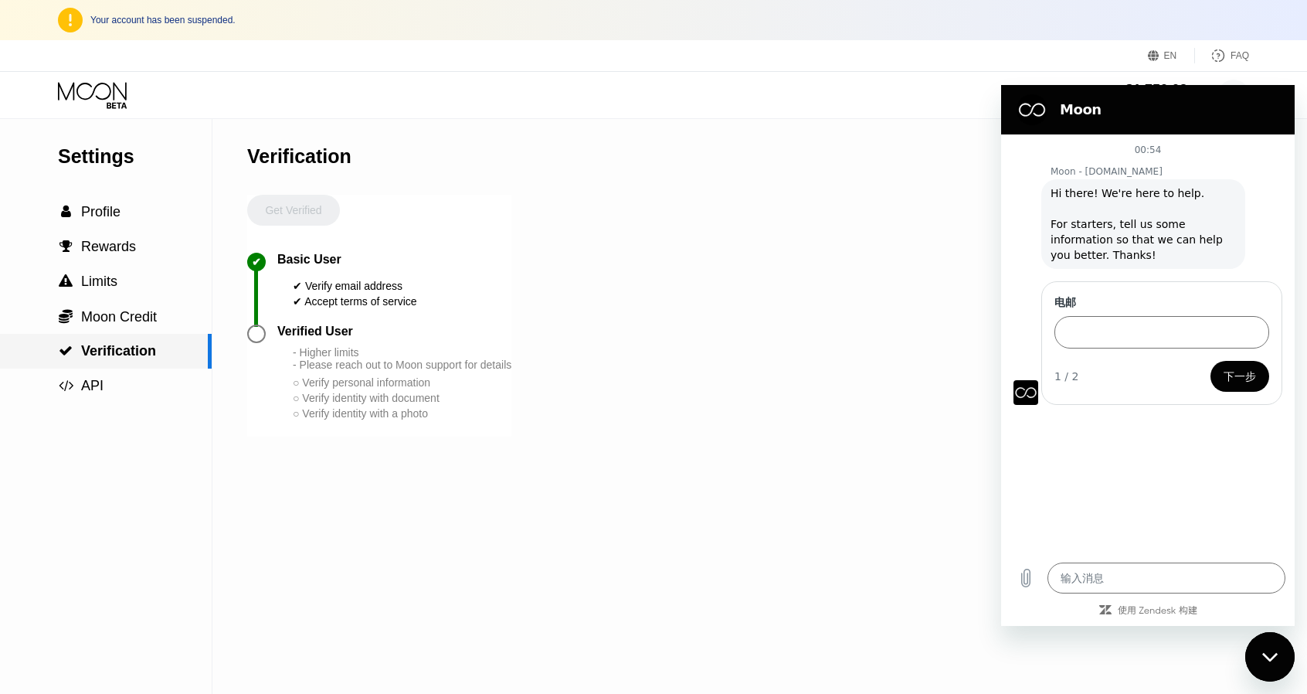
type textarea "x"
click at [93, 393] on span "API" at bounding box center [92, 385] width 22 height 15
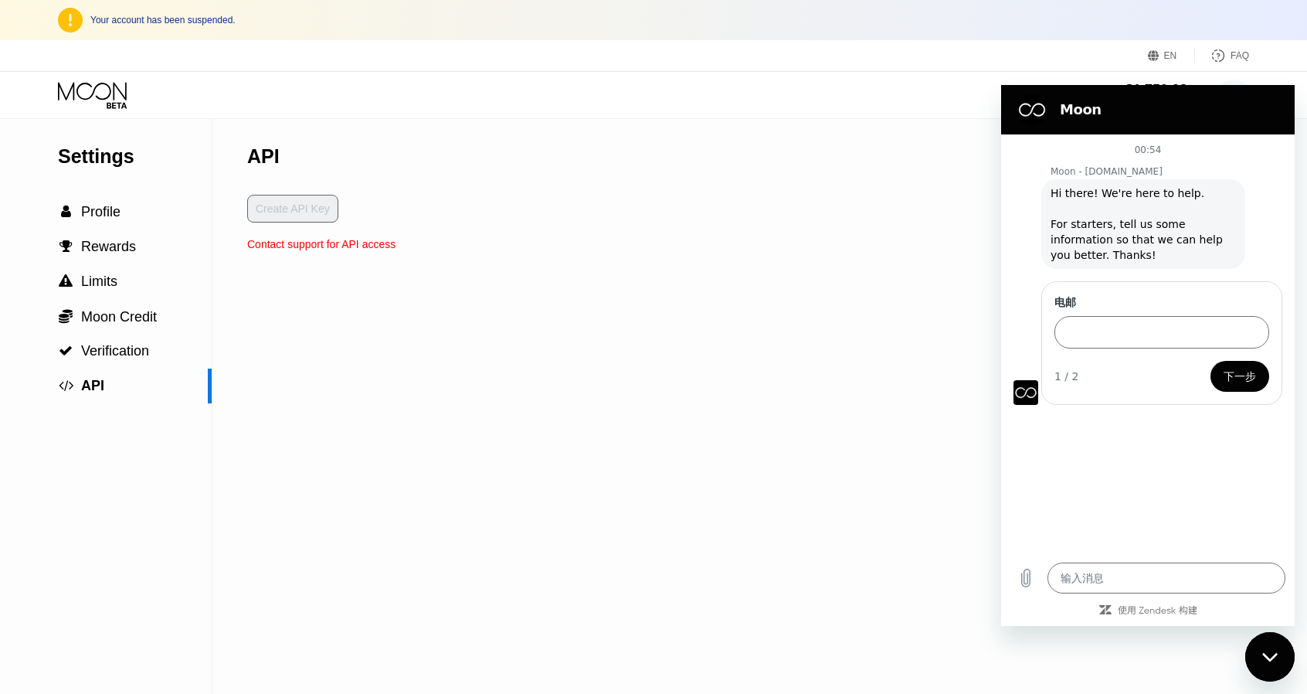
click at [301, 216] on div "Create API Key" at bounding box center [321, 216] width 148 height 43
click at [122, 242] on span "Rewards" at bounding box center [108, 246] width 55 height 15
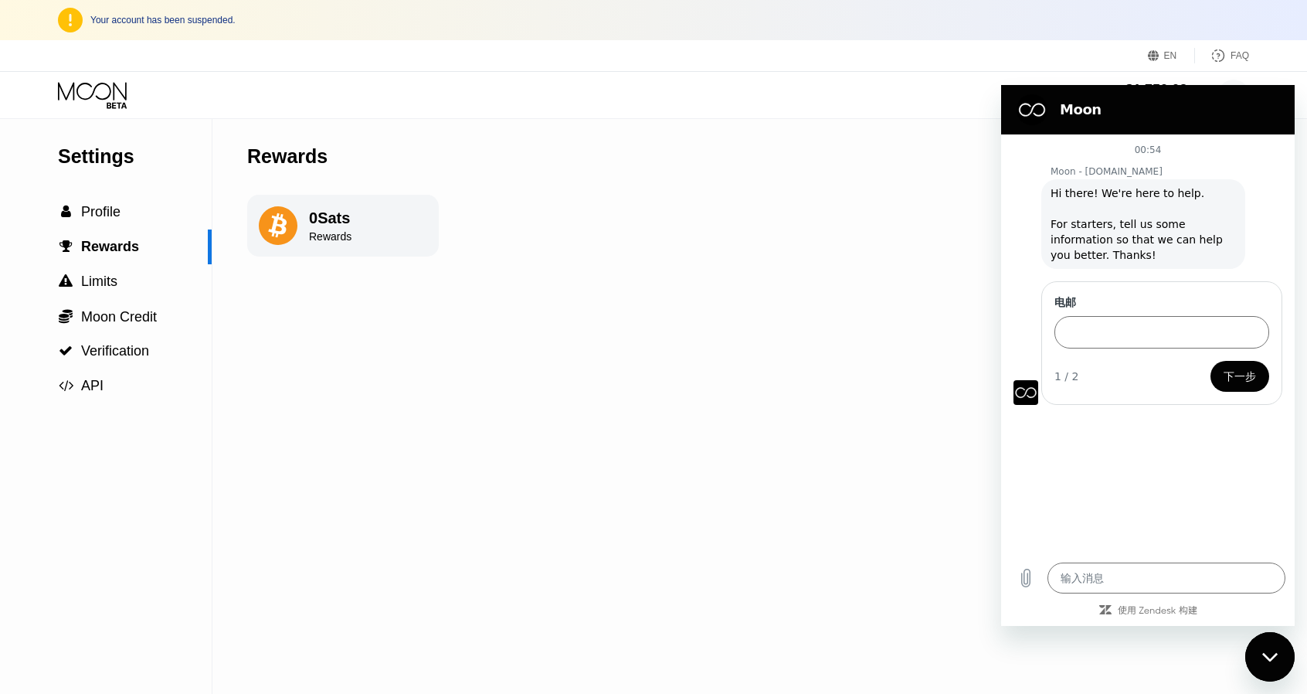
click at [400, 239] on div "0 Sats Rewards" at bounding box center [343, 226] width 192 height 62
click at [96, 219] on span "Profile" at bounding box center [100, 211] width 39 height 15
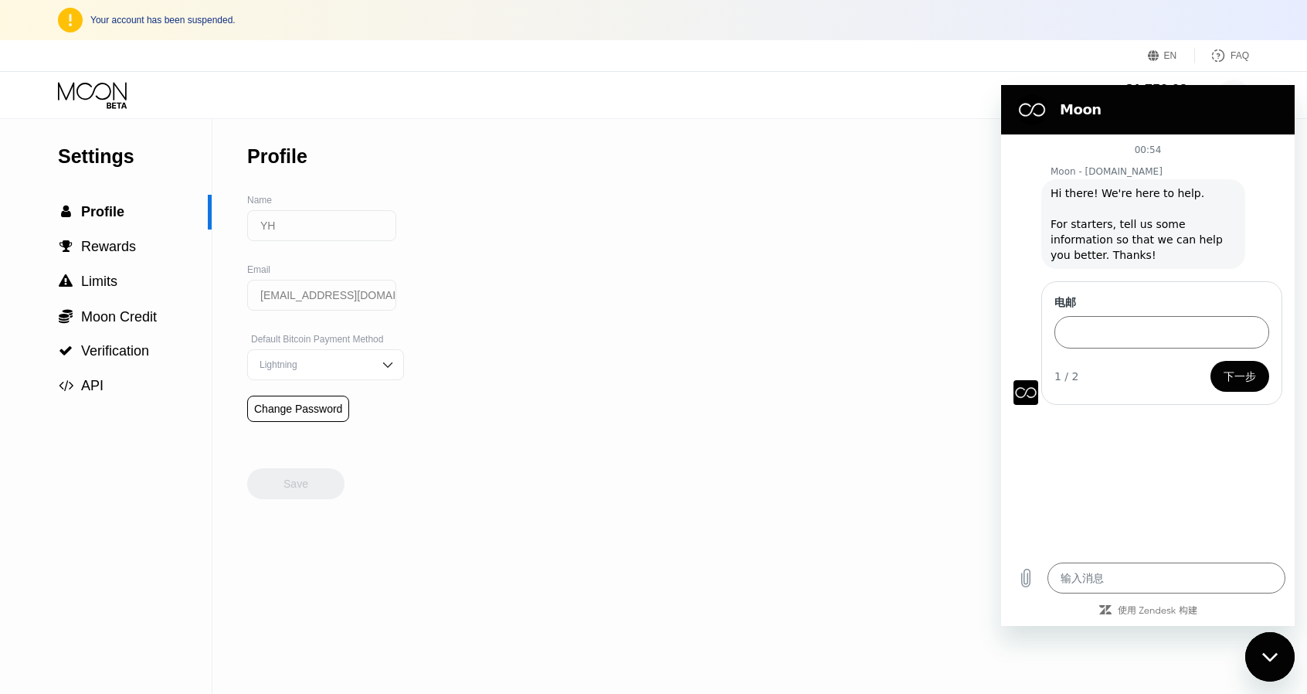
click at [389, 375] on div "Lightning" at bounding box center [325, 364] width 157 height 31
click at [380, 372] on img at bounding box center [387, 364] width 15 height 15
click at [575, 375] on div "Settings  Profile  Rewards  Limits  Moon Credit  Verification  API Profil…" at bounding box center [653, 405] width 1307 height 575
click at [1131, 333] on input "电邮" at bounding box center [1161, 332] width 215 height 32
type input "pnlaoquit002@outlook.com"
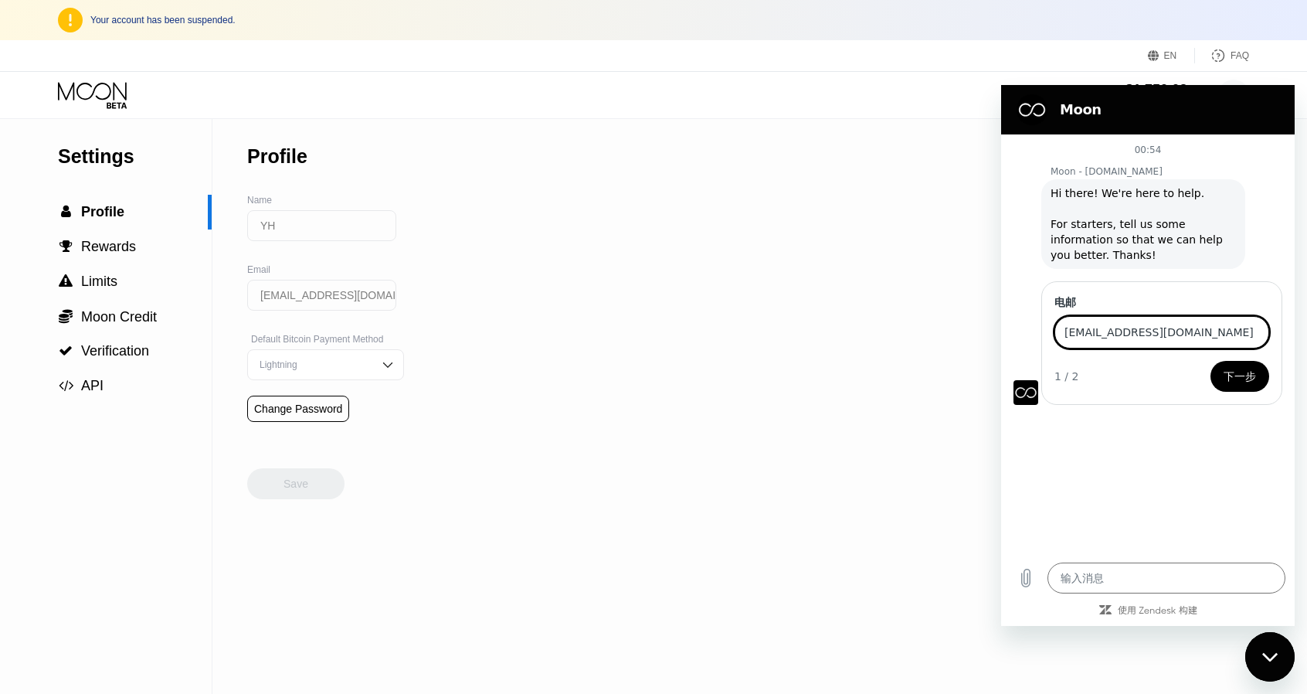
click at [1257, 382] on button "下一步" at bounding box center [1239, 376] width 59 height 31
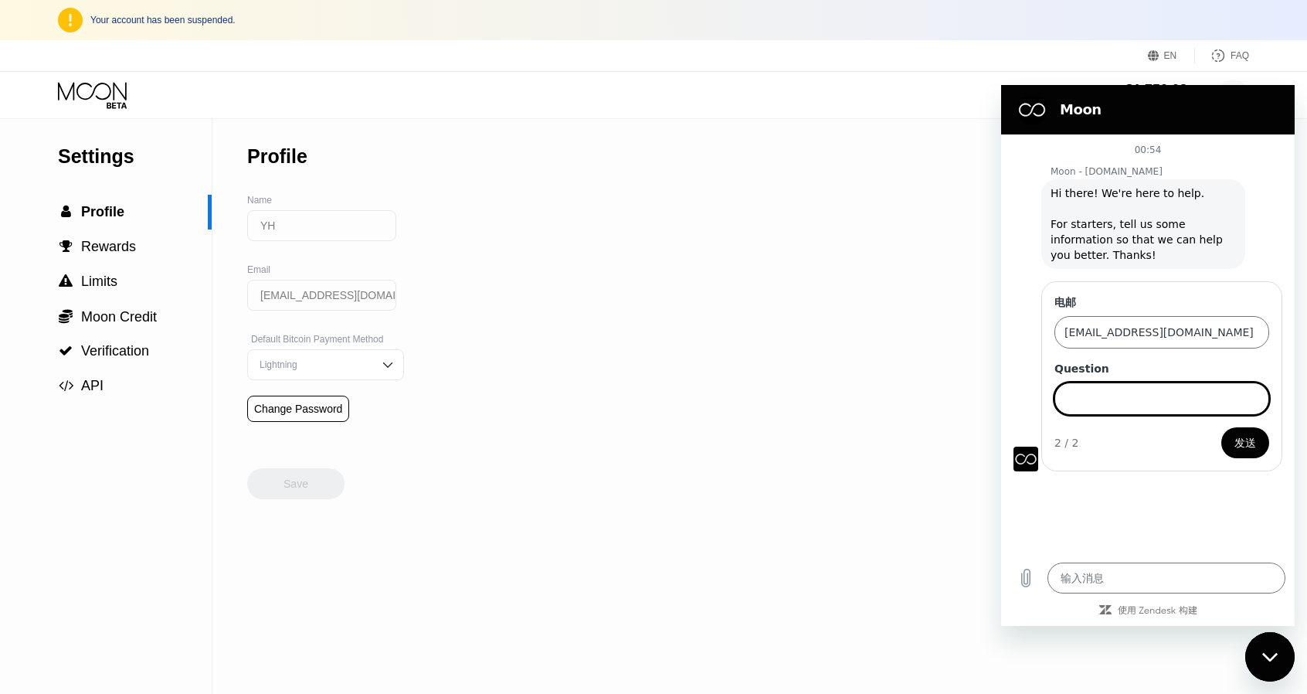
click at [1143, 397] on input "Question" at bounding box center [1161, 398] width 215 height 32
type textarea "x"
drag, startPoint x: 1122, startPoint y: 398, endPoint x: 1161, endPoint y: 415, distance: 42.2
click at [1123, 398] on input "Question" at bounding box center [1161, 398] width 215 height 32
paste input "What should I do with my account balance?"
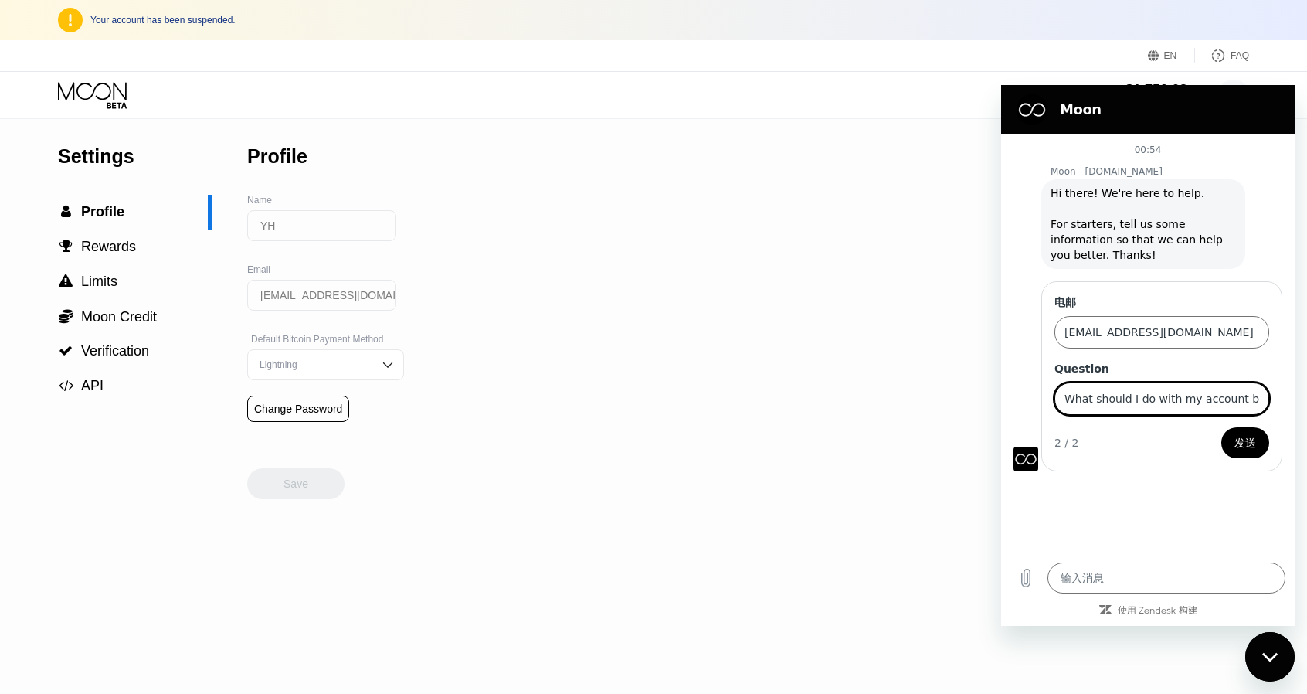
scroll to position [0, 30]
type input "What should I do with my account balance?"
click at [1242, 443] on span "发送" at bounding box center [1245, 442] width 22 height 19
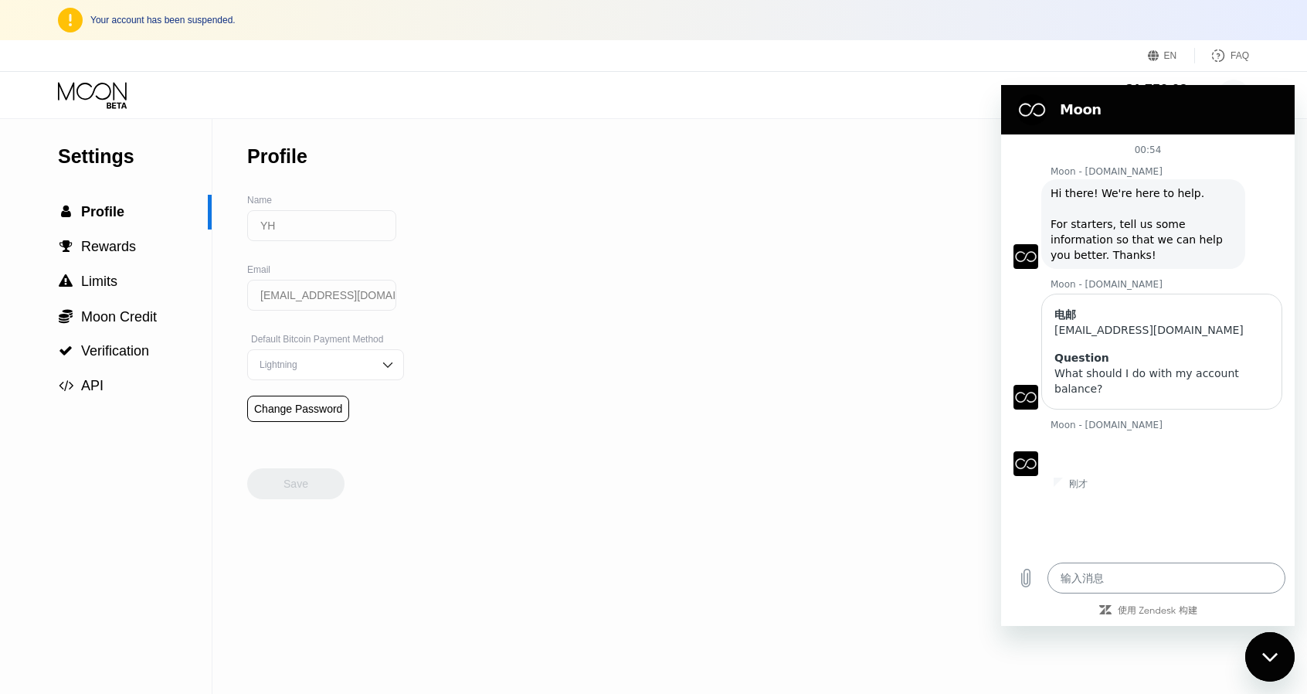
click at [1094, 586] on textarea at bounding box center [1166, 577] width 238 height 31
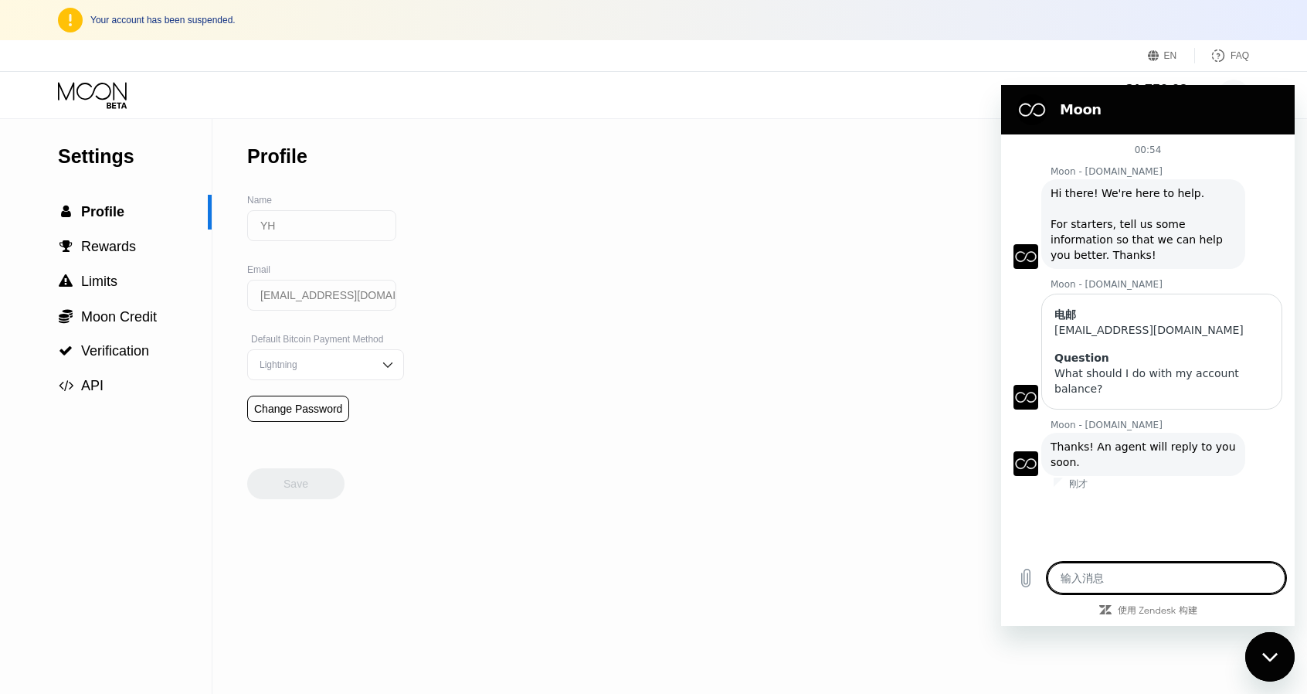
click at [1111, 582] on textarea at bounding box center [1166, 577] width 238 height 31
type textarea "x"
